Goal: Task Accomplishment & Management: Use online tool/utility

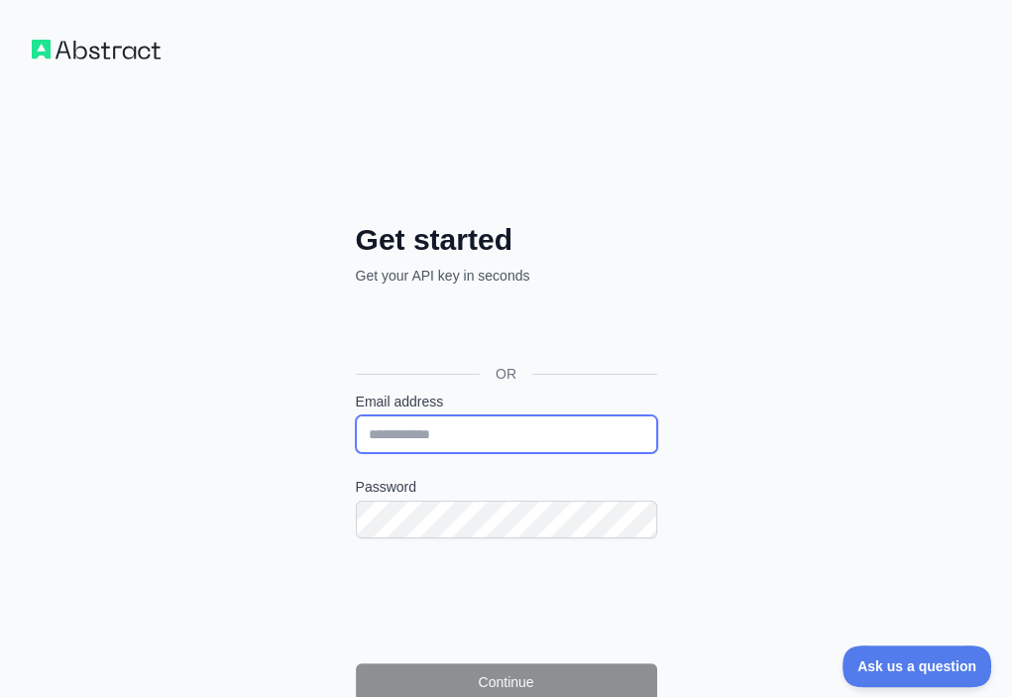
click at [356, 415] on input "Email address" at bounding box center [506, 434] width 301 height 38
paste input "**********"
type input "**********"
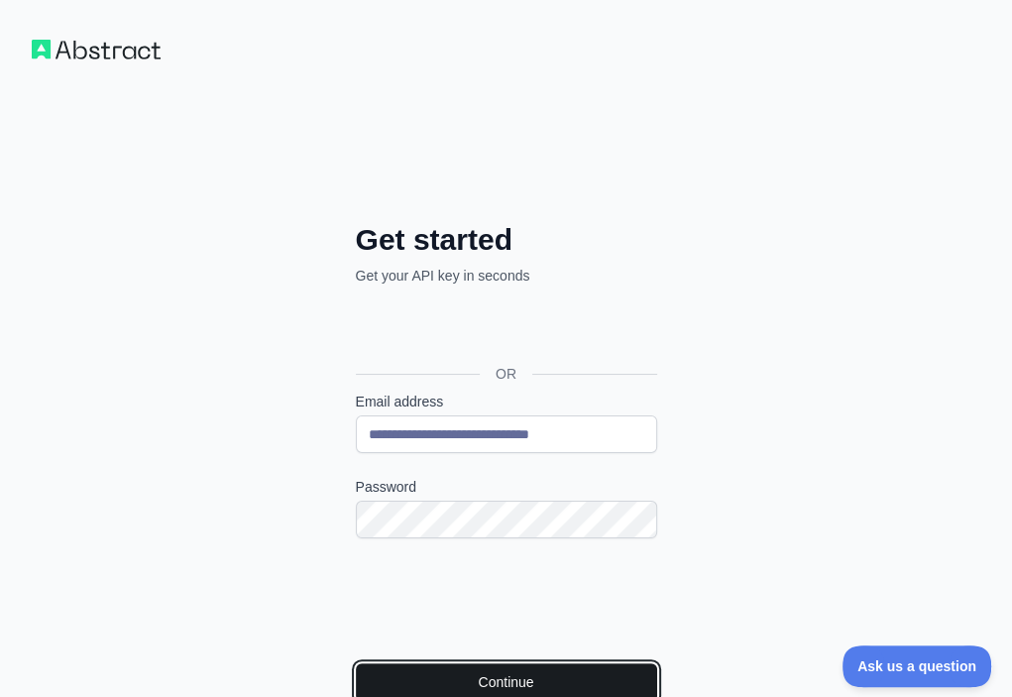
click at [356, 663] on button "Continue" at bounding box center [506, 682] width 301 height 38
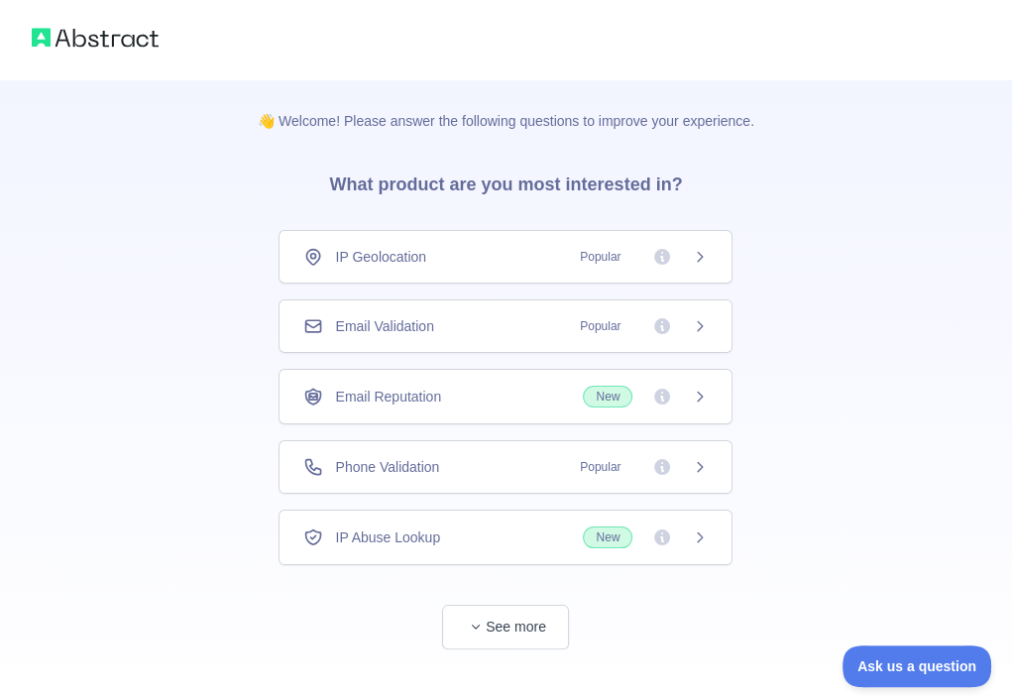
click at [494, 341] on div "Email Validation Popular" at bounding box center [506, 326] width 454 height 54
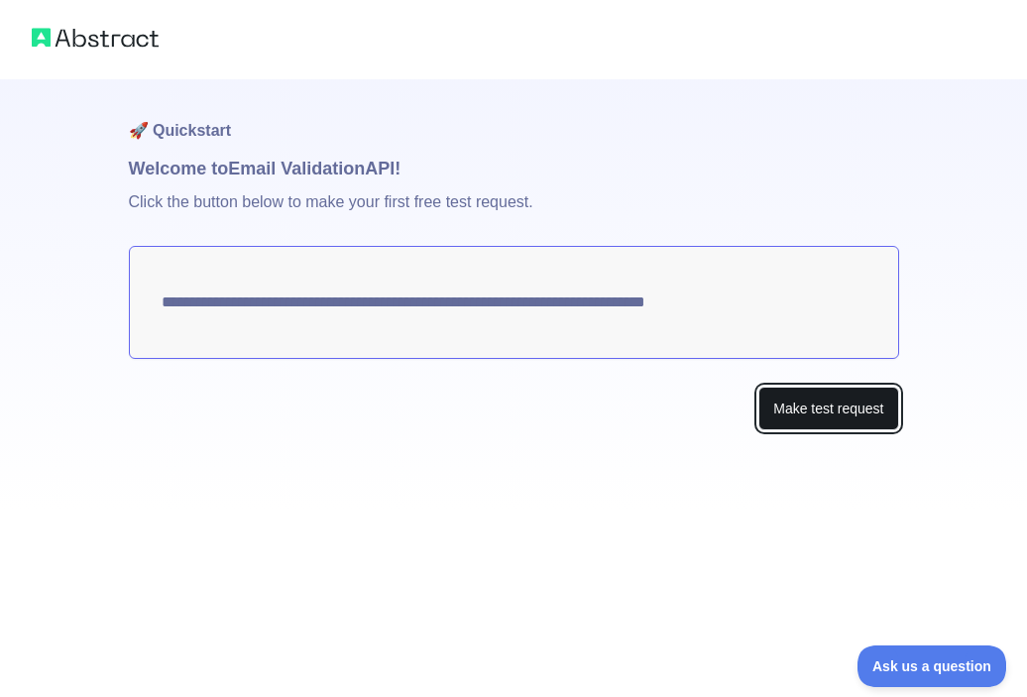
click at [812, 395] on button "Make test request" at bounding box center [828, 409] width 140 height 45
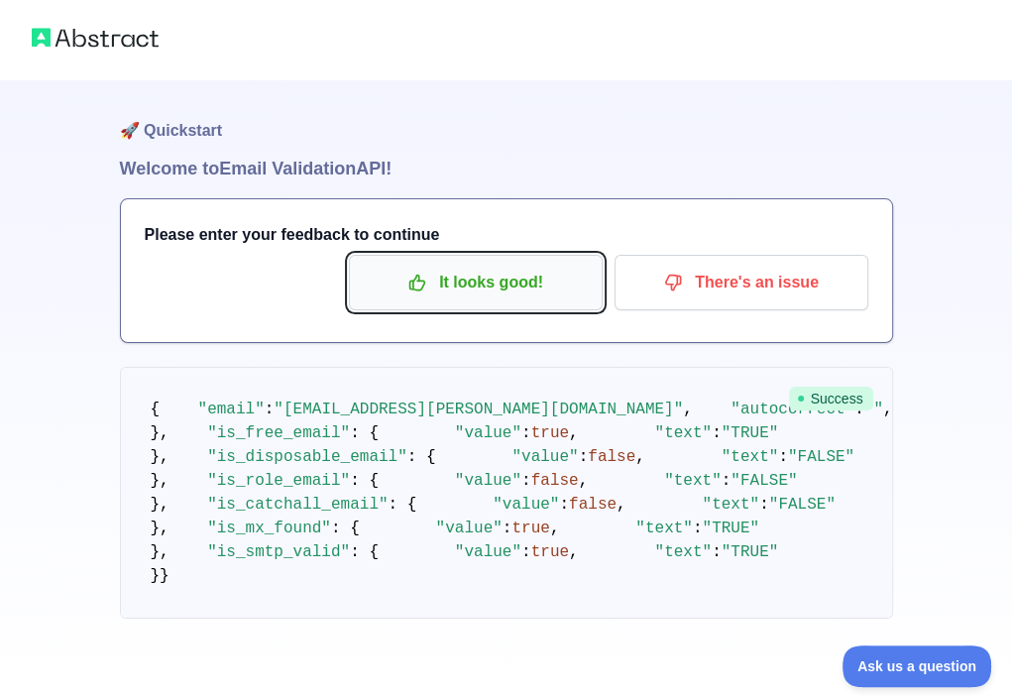
click at [497, 280] on p "It looks good!" at bounding box center [476, 283] width 224 height 34
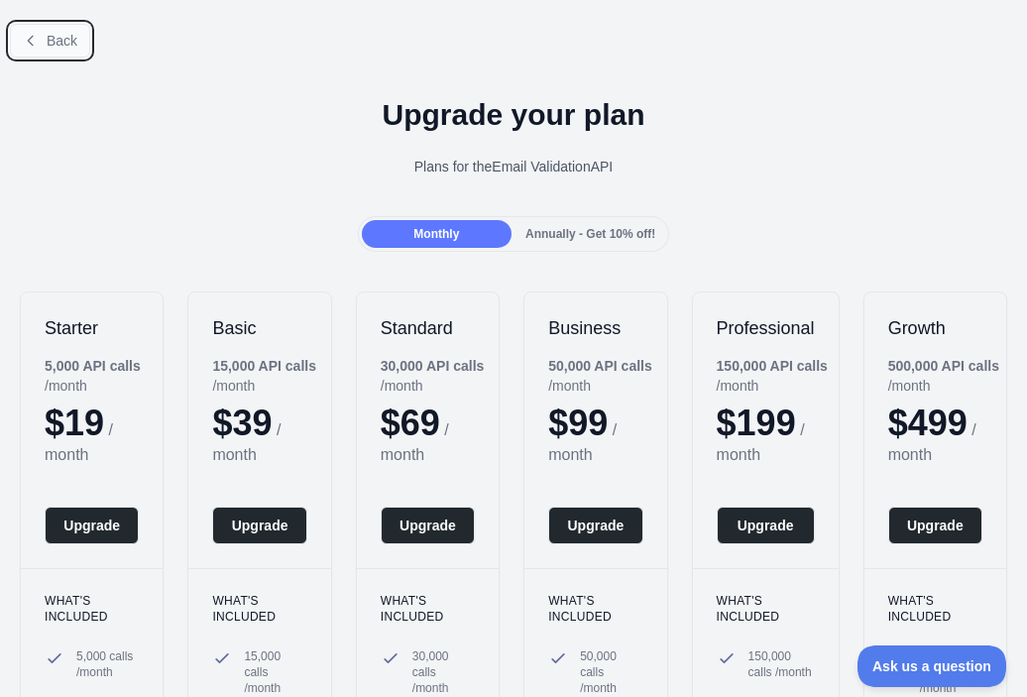
click at [63, 45] on span "Back" at bounding box center [62, 41] width 31 height 16
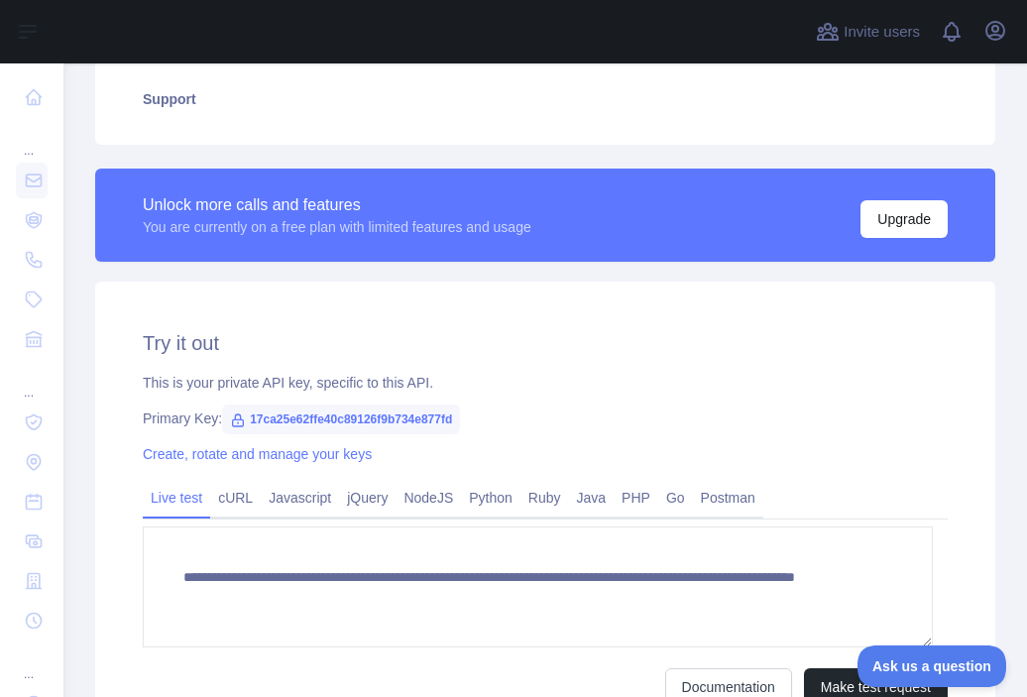
scroll to position [460, 0]
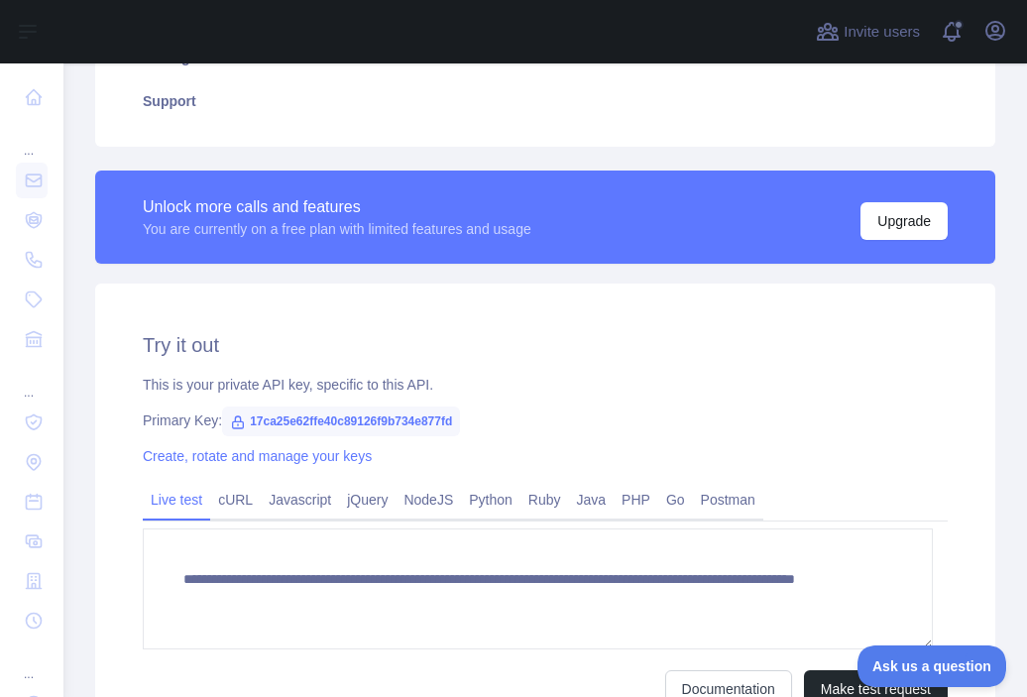
click at [337, 417] on span "17ca25e62ffe40c89126f9b734e877fd" at bounding box center [341, 421] width 238 height 30
copy span "17ca25e62ffe40c89126f9b734e877fd"
